Goal: Task Accomplishment & Management: Complete application form

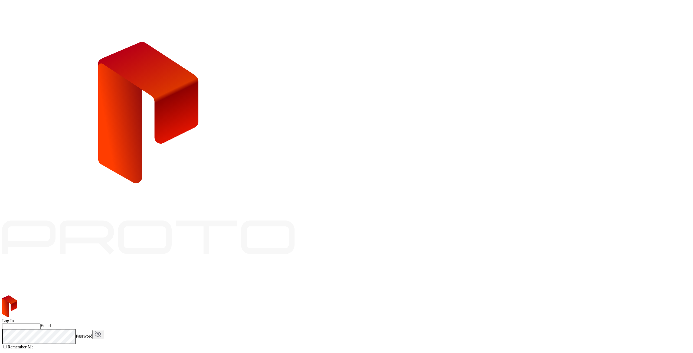
drag, startPoint x: 605, startPoint y: 1, endPoint x: 558, endPoint y: 20, distance: 51.6
click at [558, 296] on div "Log In Email Password Remember Me Forgot Password? Log in Don`t Have an Account…" at bounding box center [346, 337] width 689 height 83
click at [41, 324] on input "Email" at bounding box center [21, 326] width 38 height 5
click at [420, 296] on div "Log In Email Please fill in the required field. Password Remember Me Forgot Pas…" at bounding box center [346, 339] width 689 height 87
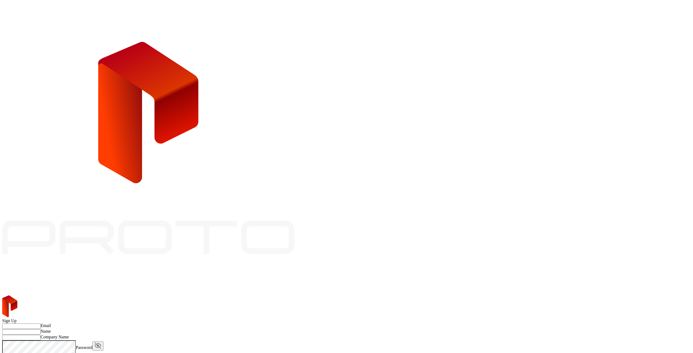
click at [41, 324] on input "Email" at bounding box center [21, 326] width 38 height 5
click at [411, 296] on div "Log In Email Password Remember Me Forgot Password? Log in Don`t Have an Account…" at bounding box center [346, 337] width 689 height 83
